Goal: Information Seeking & Learning: Learn about a topic

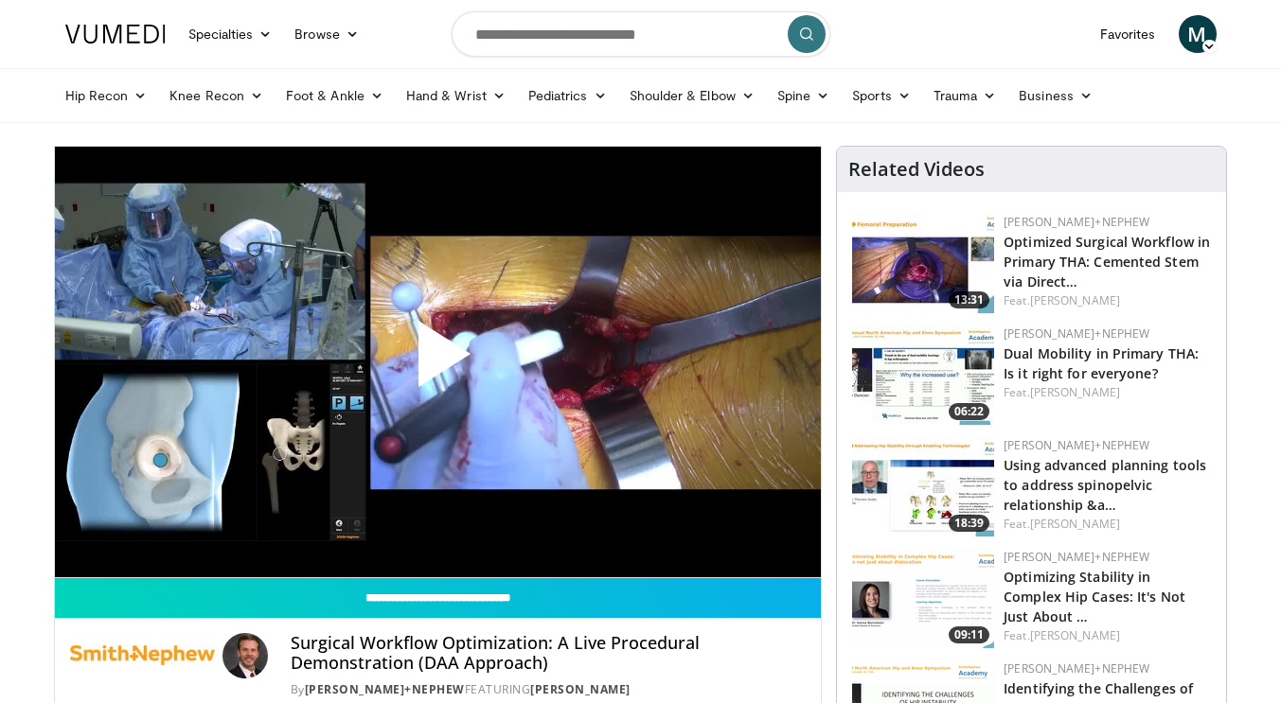
click at [437, 362] on span "Video Player" at bounding box center [437, 362] width 0 height 0
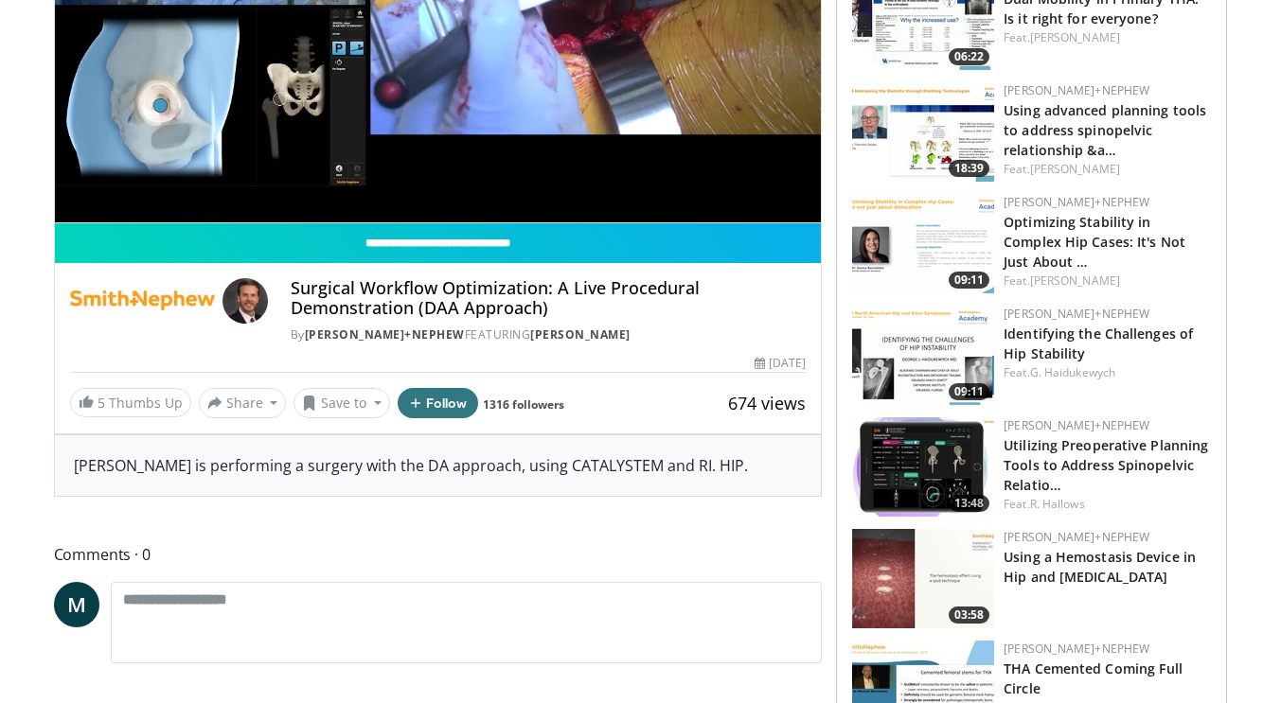
scroll to position [354, 0]
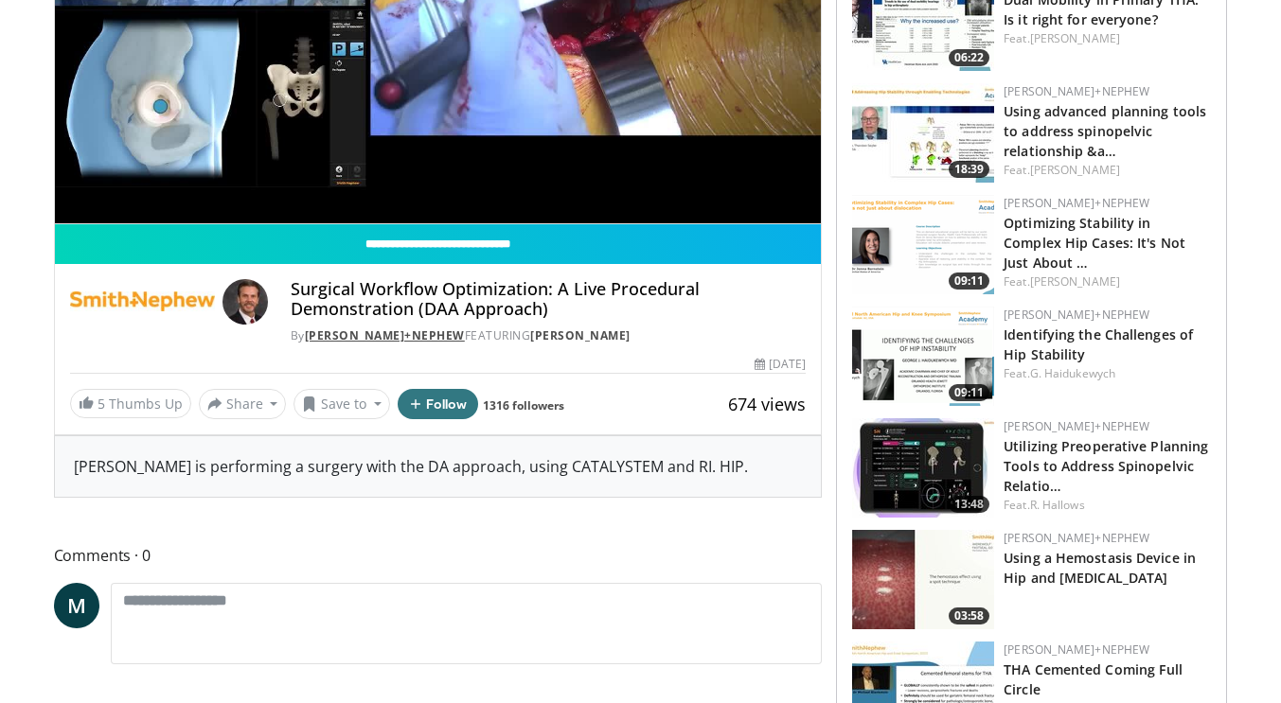
click at [376, 330] on link "Smith+Nephew" at bounding box center [385, 336] width 160 height 16
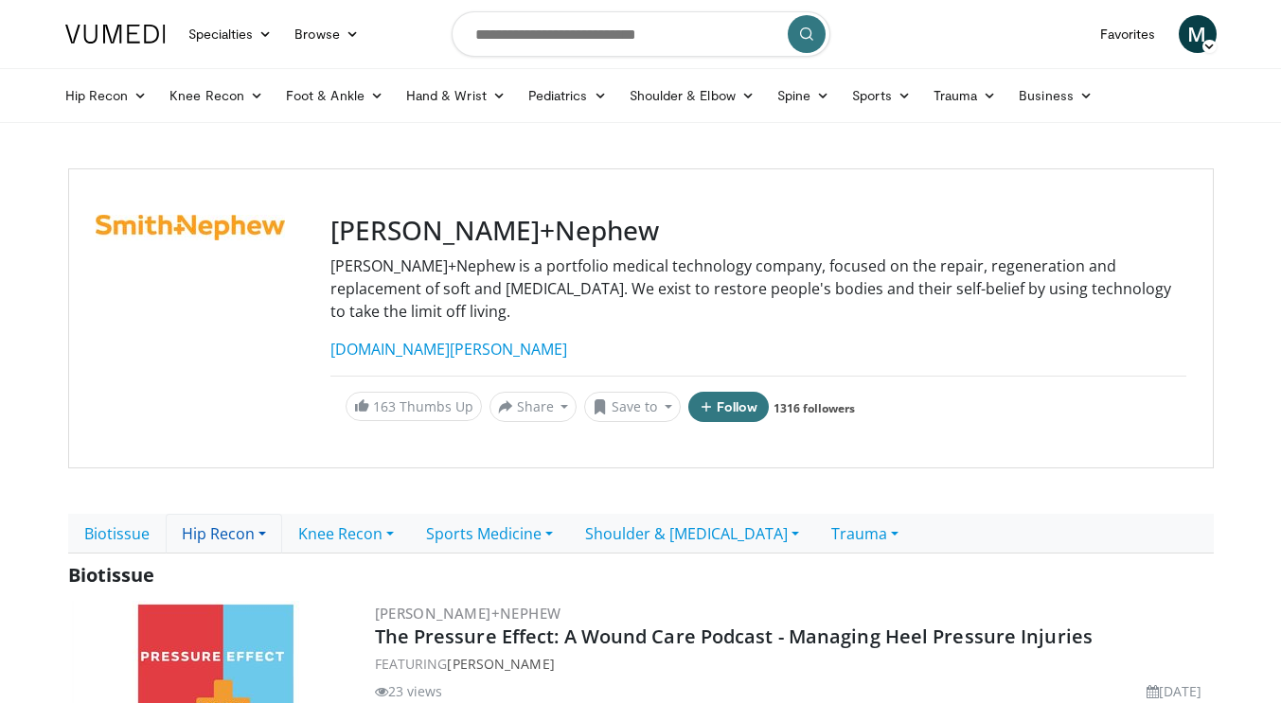
click at [229, 514] on link "Hip Recon" at bounding box center [224, 534] width 116 height 40
click at [217, 514] on link "Hip Recon" at bounding box center [224, 534] width 116 height 40
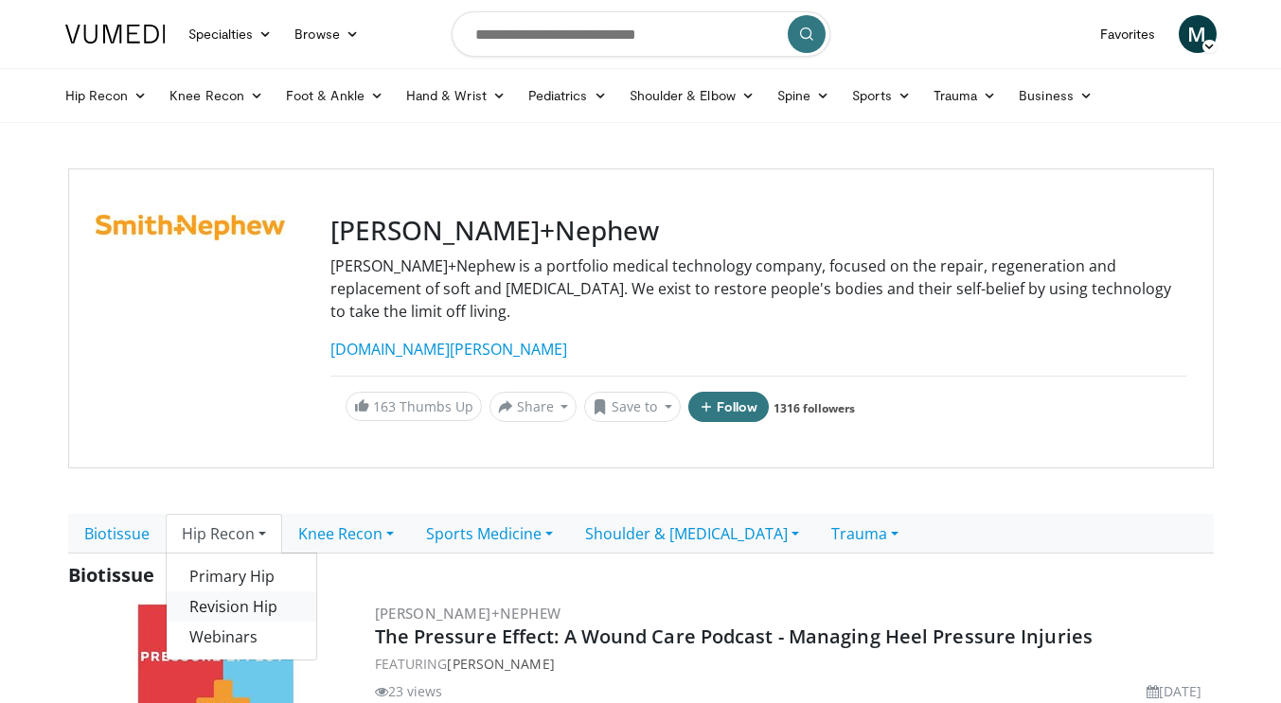
click at [218, 592] on link "Revision Hip" at bounding box center [242, 607] width 150 height 30
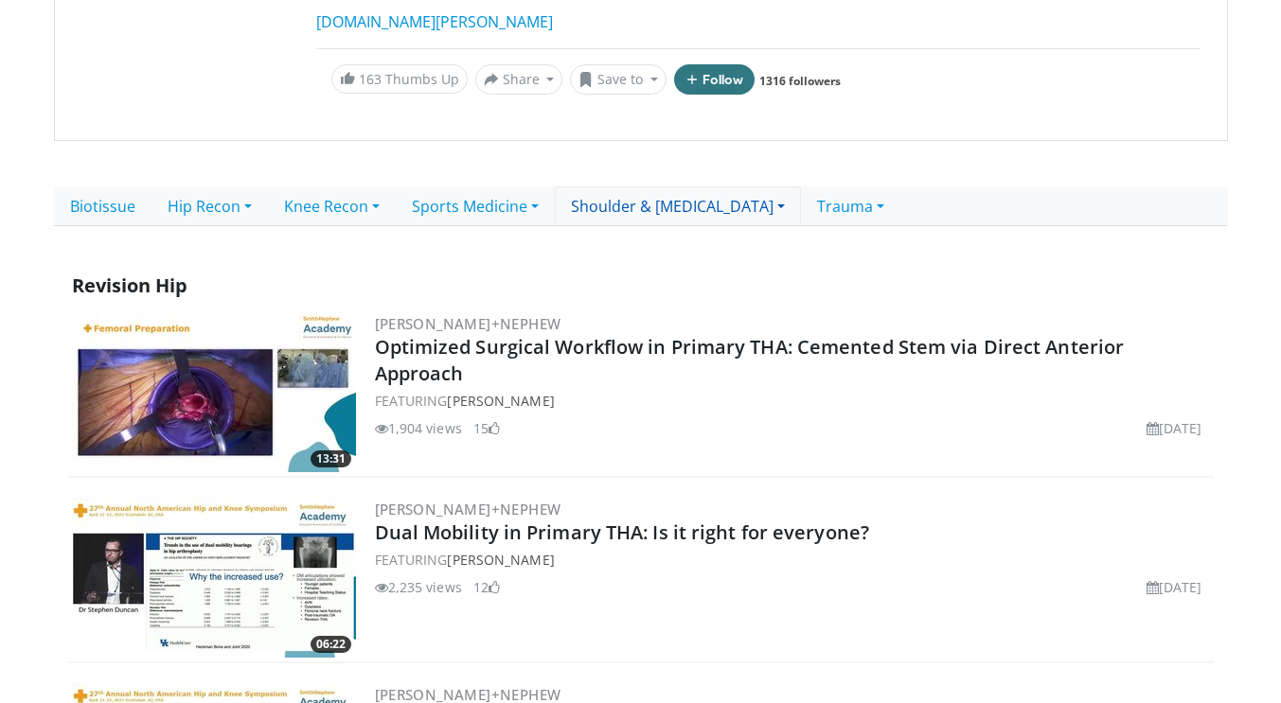
scroll to position [329, 0]
click at [233, 186] on link "Hip Recon" at bounding box center [209, 206] width 116 height 40
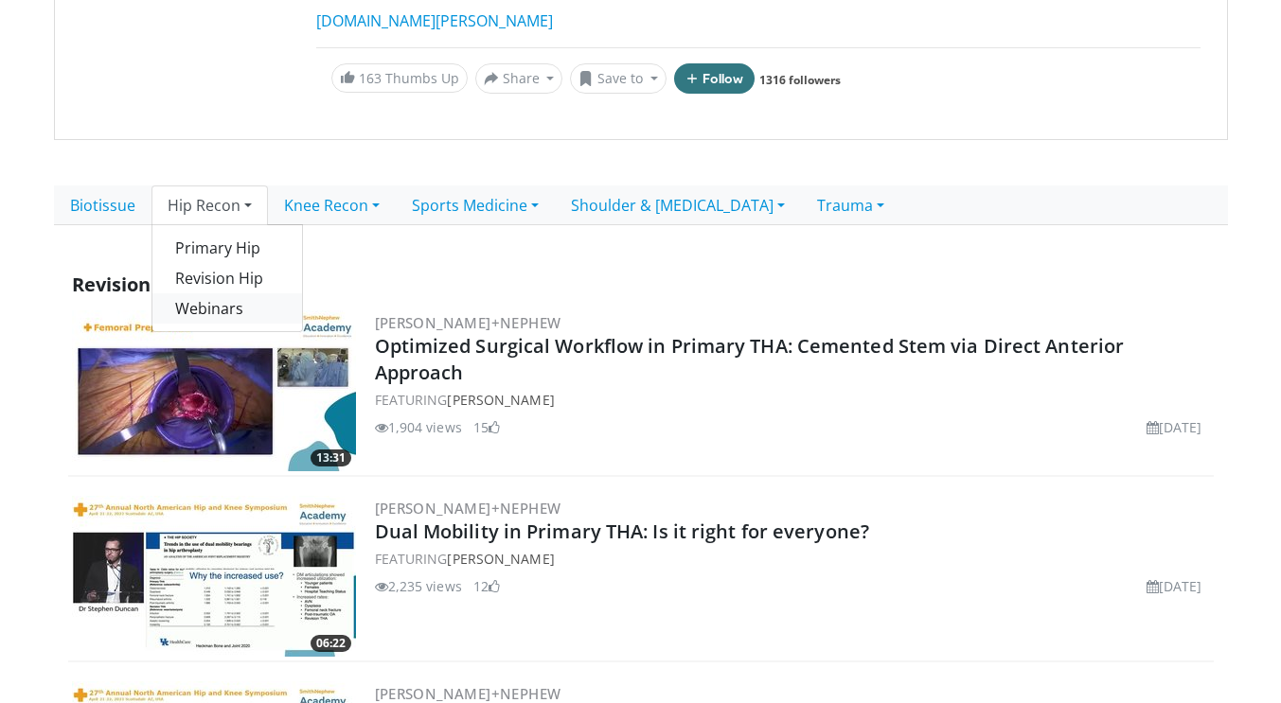
click at [199, 294] on link "Webinars" at bounding box center [227, 309] width 150 height 30
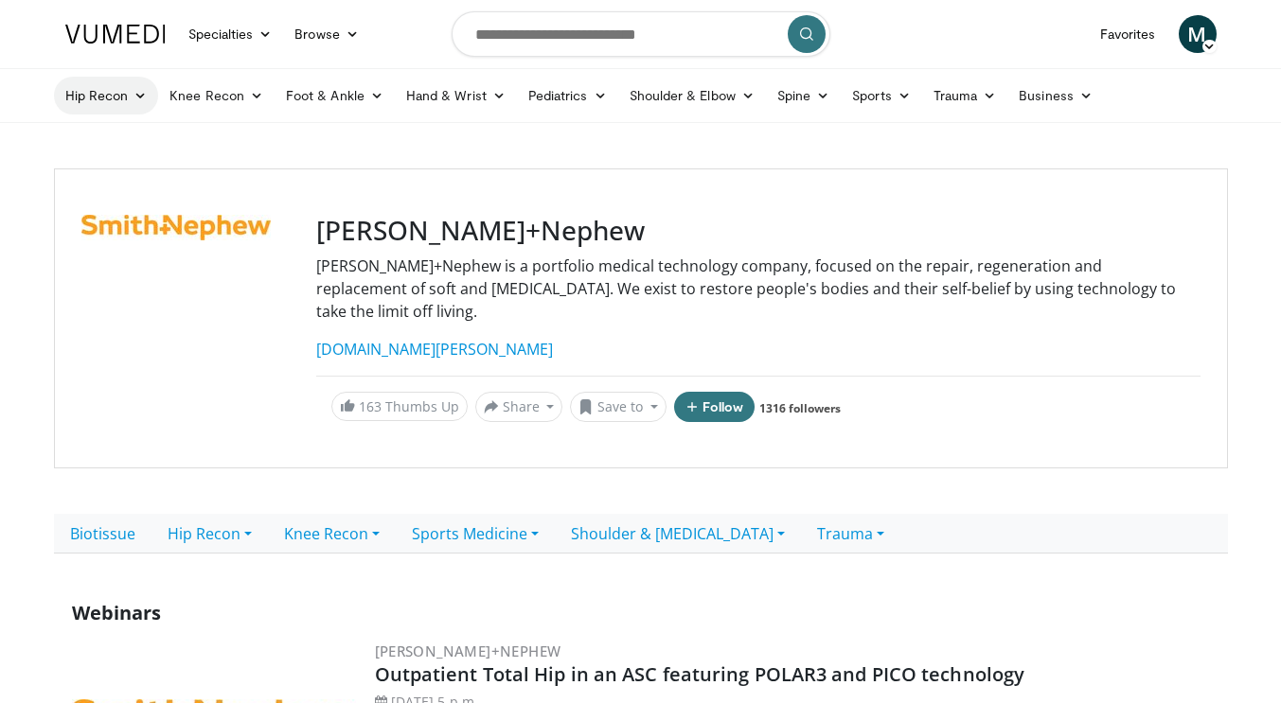
click at [112, 92] on link "Hip Recon" at bounding box center [106, 96] width 105 height 38
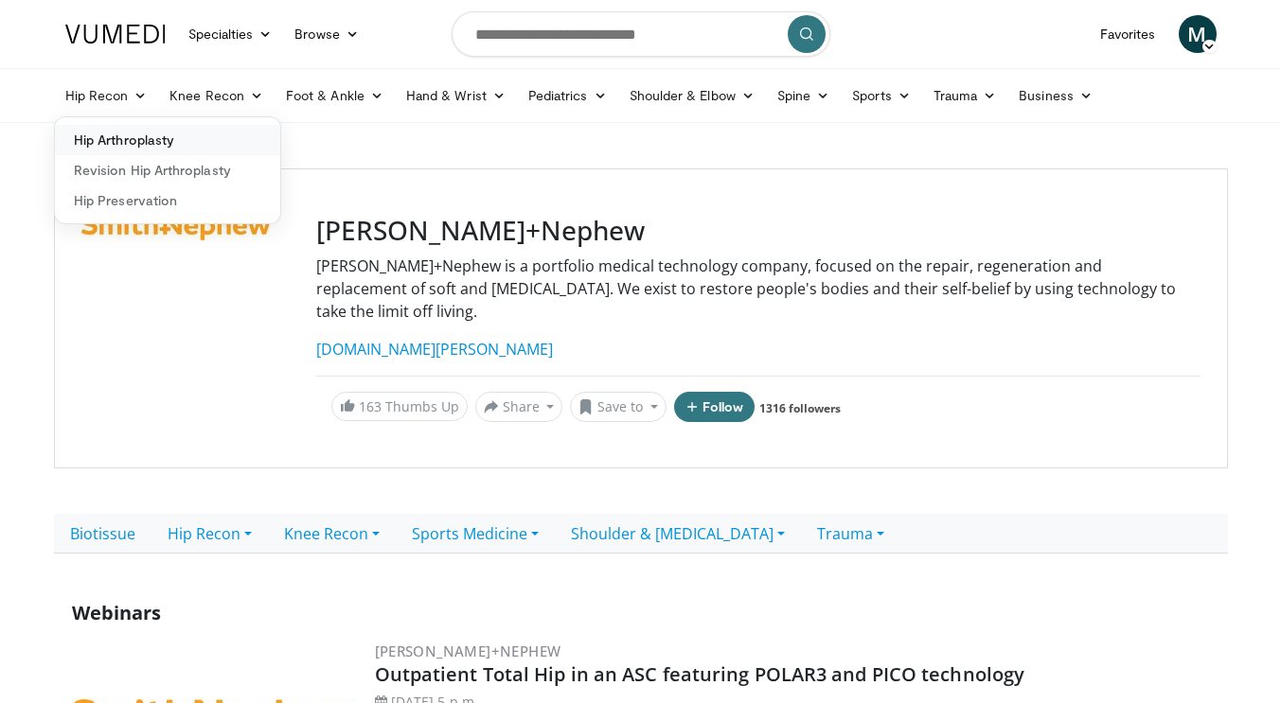
click at [129, 138] on link "Hip Arthroplasty" at bounding box center [167, 140] width 225 height 30
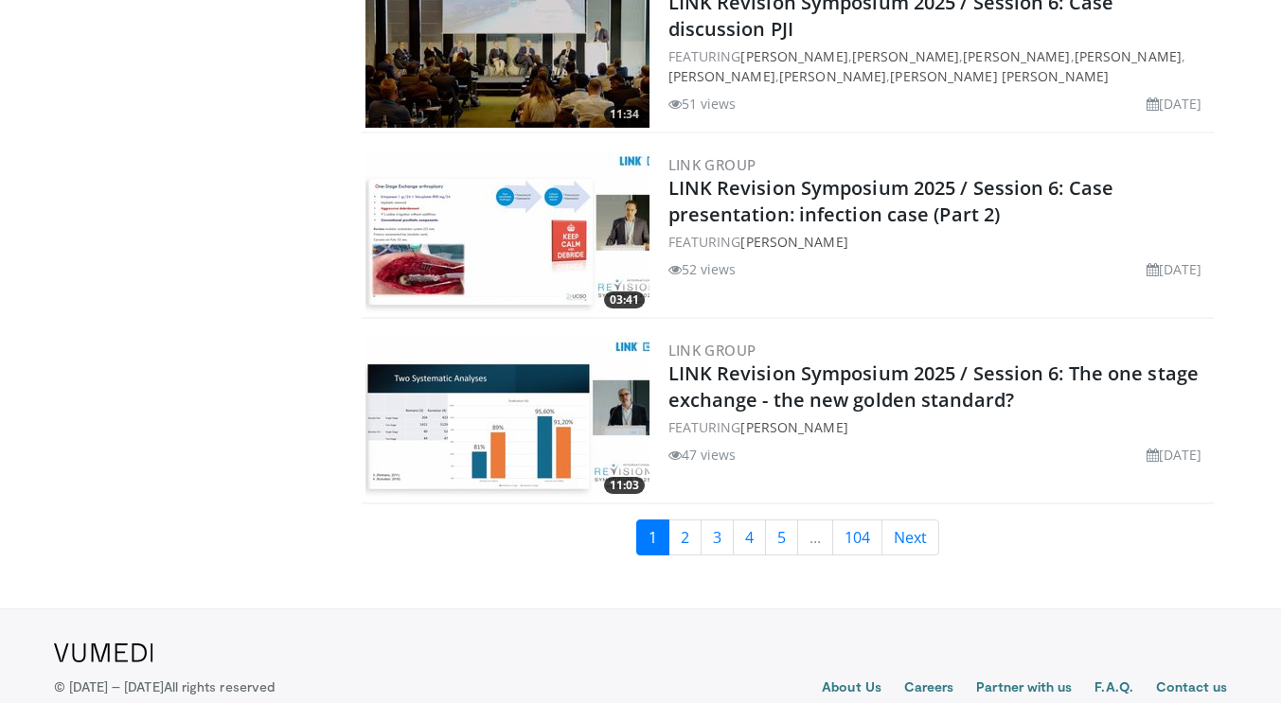
scroll to position [4516, 0]
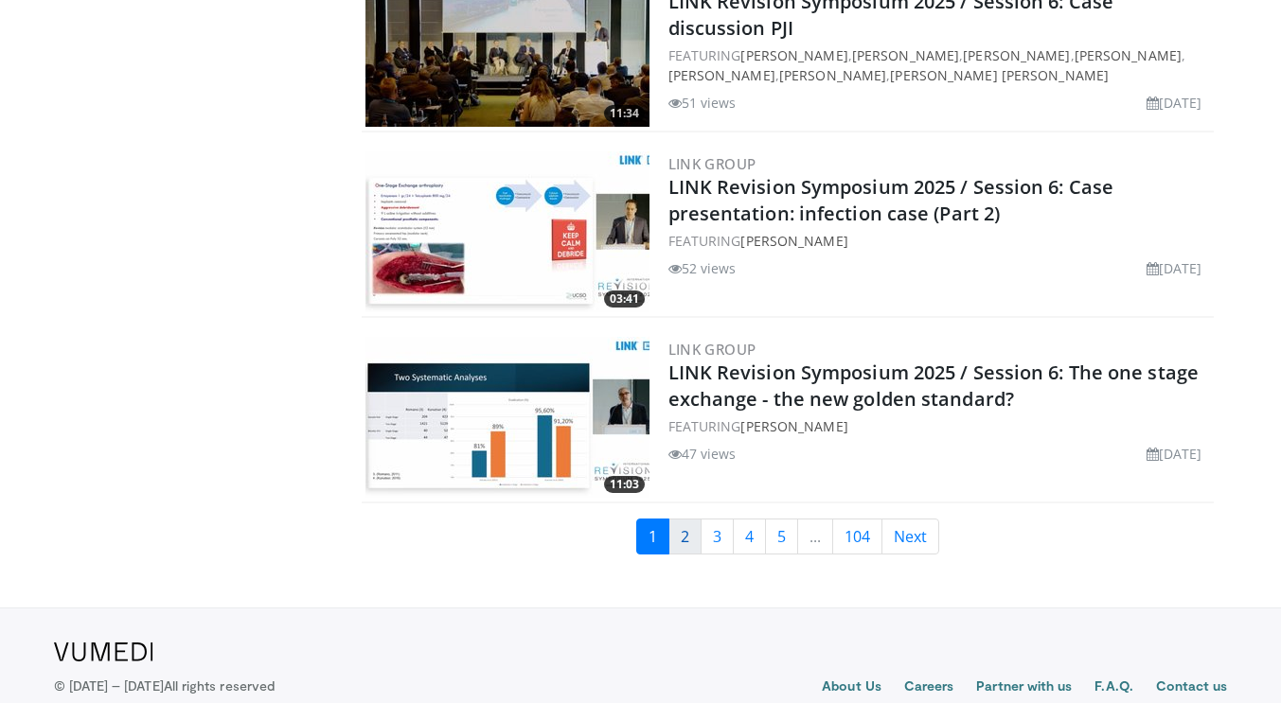
click at [688, 530] on link "2" at bounding box center [684, 537] width 33 height 36
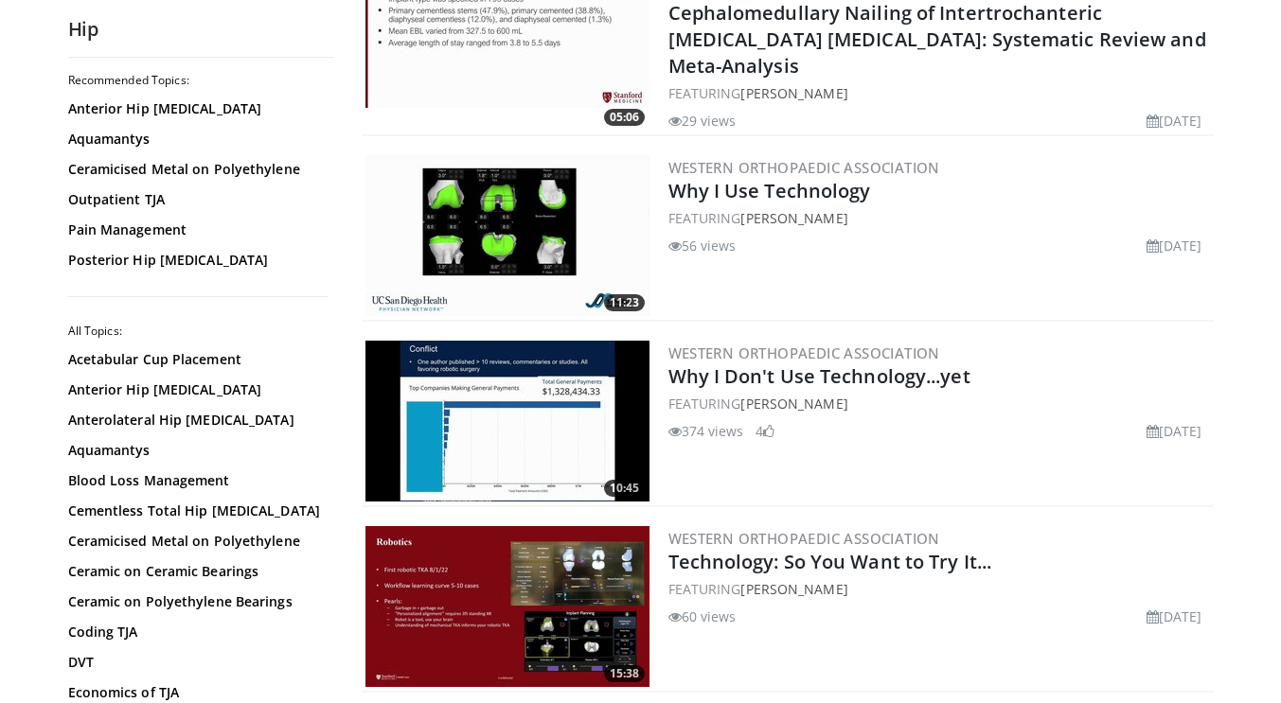
scroll to position [4608, 0]
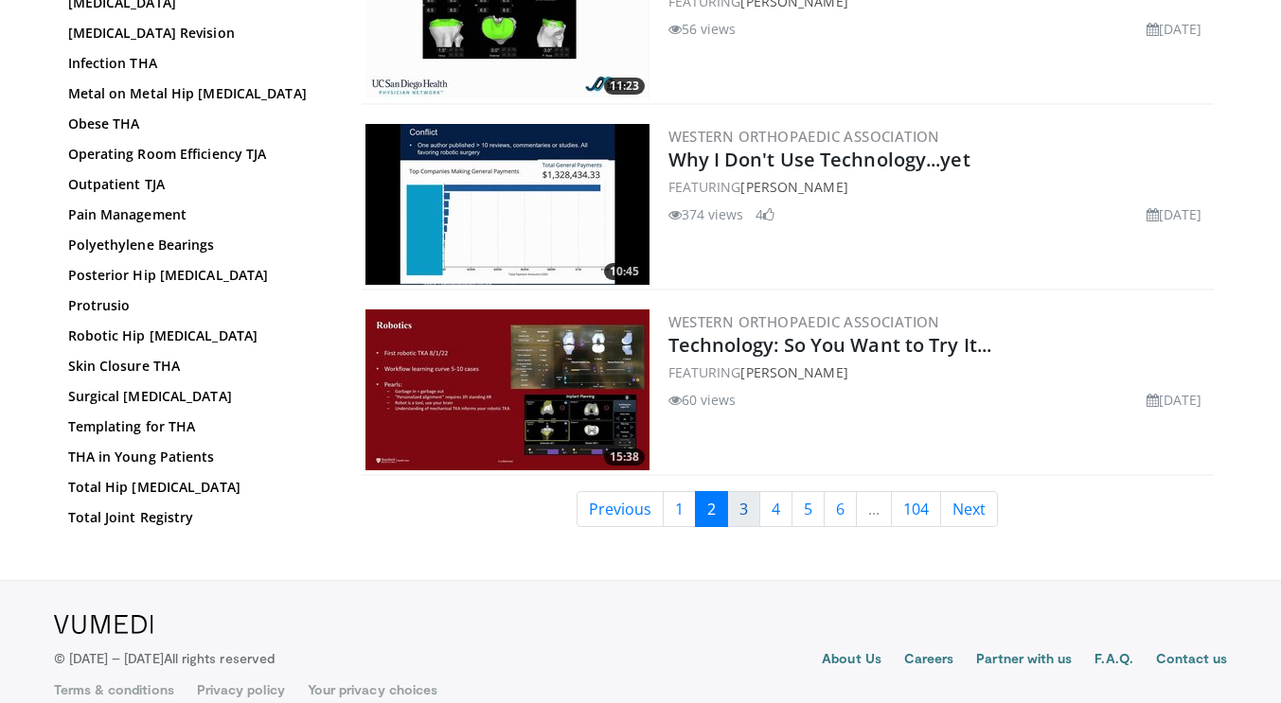
click at [748, 495] on link "3" at bounding box center [743, 509] width 33 height 36
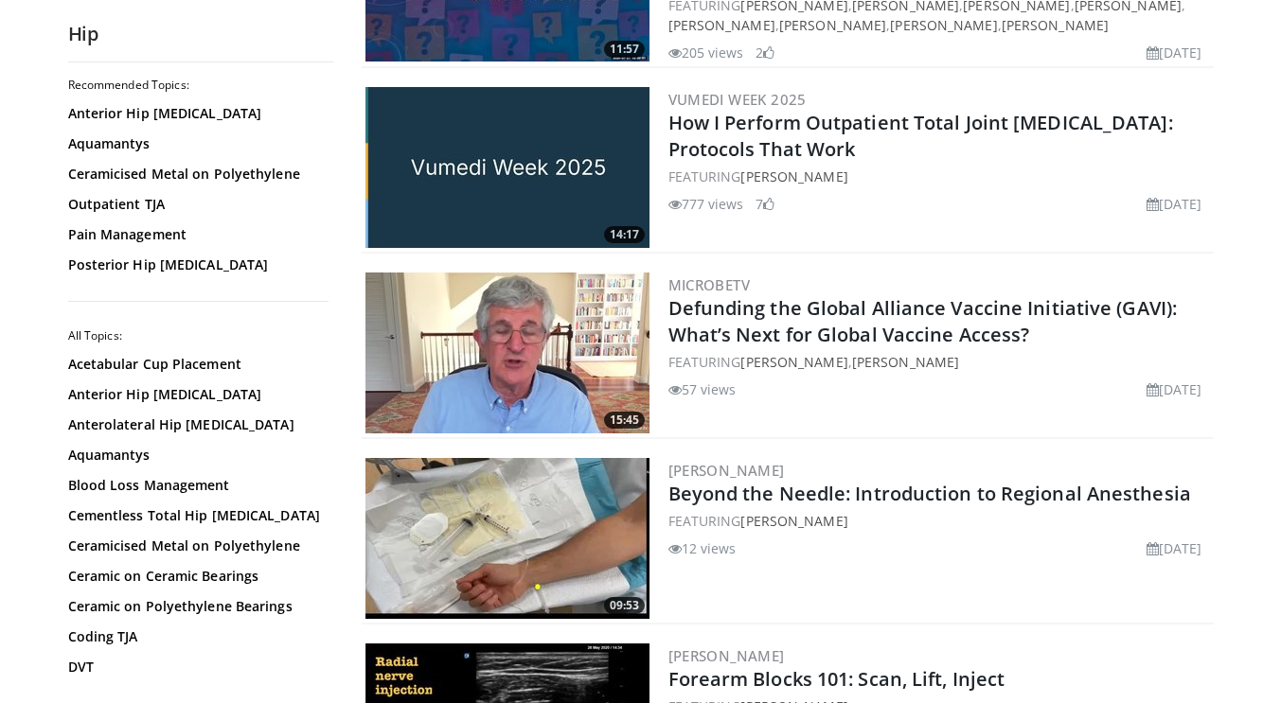
scroll to position [2981, 0]
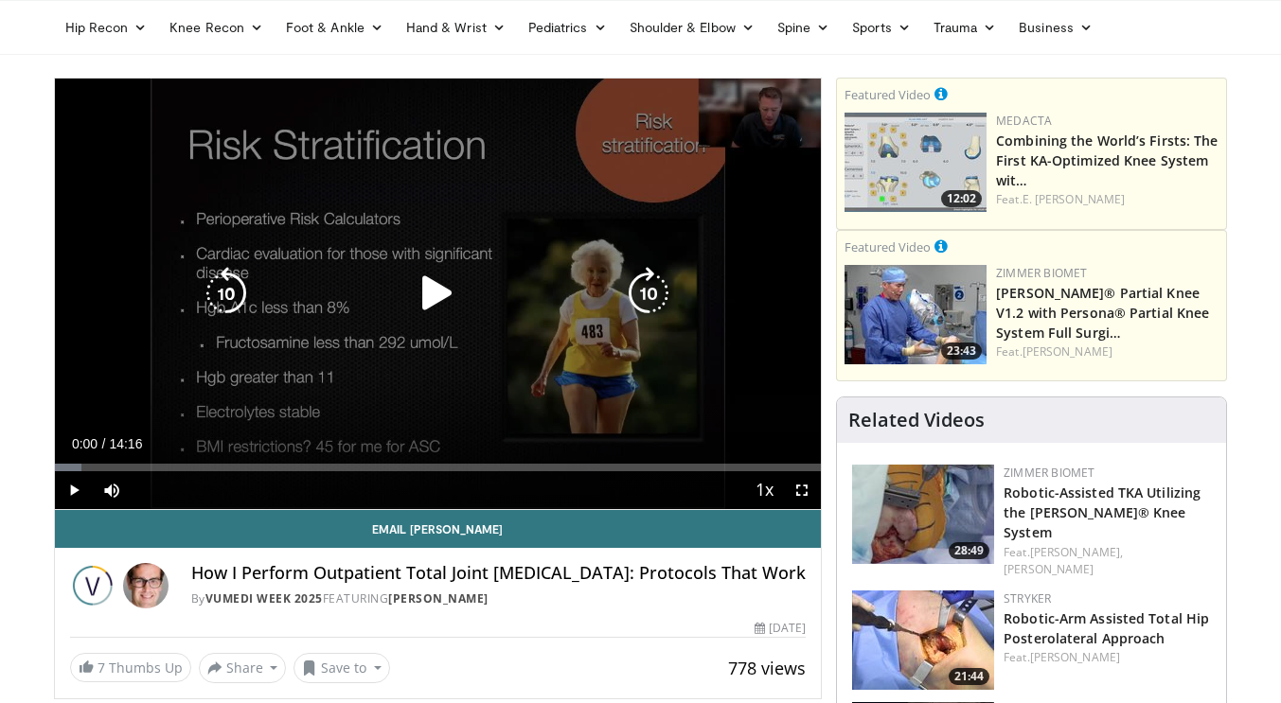
scroll to position [96, 0]
